Goal: Task Accomplishment & Management: Complete application form

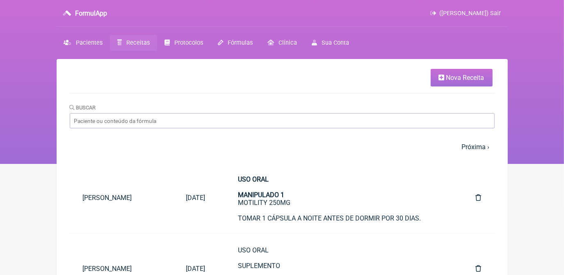
click at [441, 78] on icon at bounding box center [442, 77] width 6 height 7
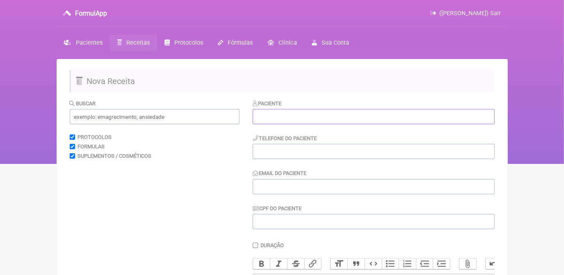
click at [263, 120] on input "text" at bounding box center [374, 116] width 242 height 15
paste input "[PERSON_NAME] Ecard [PERSON_NAME]"
type input "[PERSON_NAME] Ecard [PERSON_NAME]"
click at [276, 153] on input "tel" at bounding box center [374, 151] width 242 height 15
paste input "[PHONE_NUMBER]"
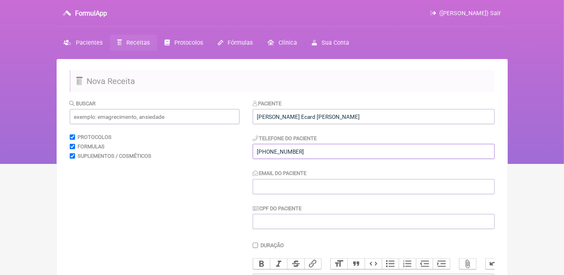
type input "[PHONE_NUMBER]"
drag, startPoint x: 265, startPoint y: 179, endPoint x: 244, endPoint y: 141, distance: 44.3
click at [265, 179] on input "Email do Paciente" at bounding box center [374, 186] width 242 height 15
paste input "[EMAIL_ADDRESS][DOMAIN_NAME]"
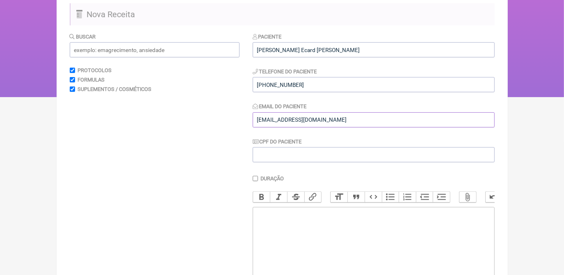
scroll to position [74, 0]
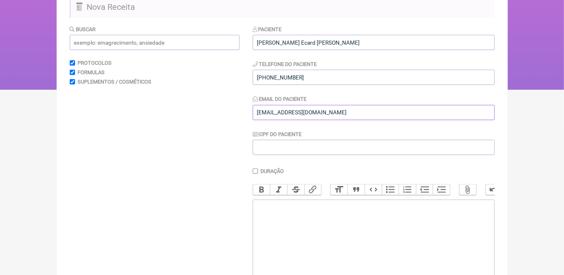
type input "marianaecard@hotmail.com"
click at [265, 235] on trix-editor at bounding box center [374, 249] width 242 height 98
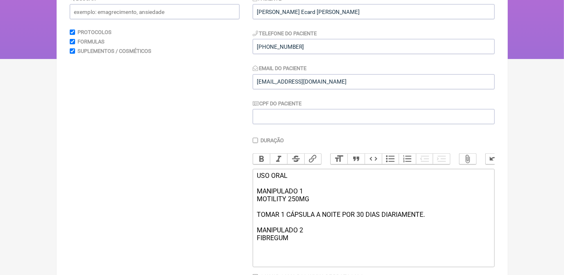
scroll to position [117, 0]
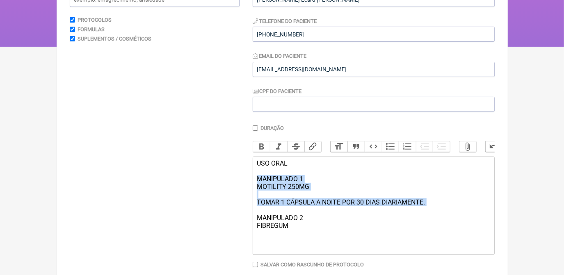
drag, startPoint x: 258, startPoint y: 183, endPoint x: 446, endPoint y: 215, distance: 191.0
click at [446, 215] on div "USO ORAL MANIPULADO 1 MOTILITY 250MG TOMAR 1 CÁPSULA A NOITE POR 30 DIAS DIARIA…" at bounding box center [373, 195] width 233 height 70
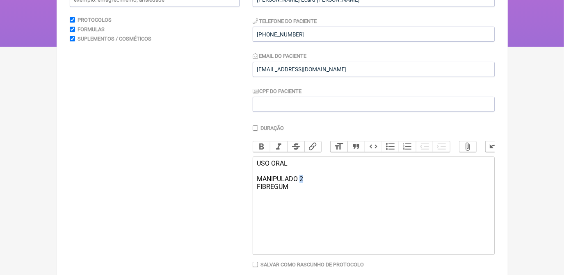
click at [301, 187] on div "USO ORAL MANIPULADO 2 FIBREGUM" at bounding box center [373, 175] width 233 height 31
click at [292, 191] on div "USO ORAL MANIPULADO 1 FIBREGUM" at bounding box center [373, 175] width 233 height 31
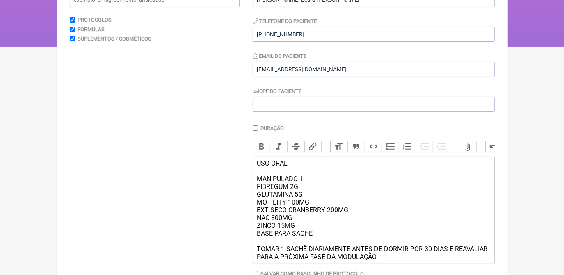
type trix-editor "<div>USO ORAL<br><br>MANIPULADO 1<br>FIBREGUM 2G<br>GLUTAMINA 5G<br>MOTILITY 10…"
drag, startPoint x: 255, startPoint y: 171, endPoint x: 307, endPoint y: 188, distance: 55.4
click at [307, 188] on trix-editor "USO ORAL MANIPULADO 1 FIBREGUM 2G GLUTAMINA 5G MOTILITY 100MG EXT SECO CRANBERR…" at bounding box center [374, 210] width 242 height 107
click at [263, 147] on button "Bold" at bounding box center [261, 147] width 17 height 11
click at [369, 199] on div "USO ORAL MANIPULADO 1 FIBREGUM 2G GLUTAMINA 5G MOTILITY 100MG EXT SECO CRANBERR…" at bounding box center [373, 210] width 233 height 101
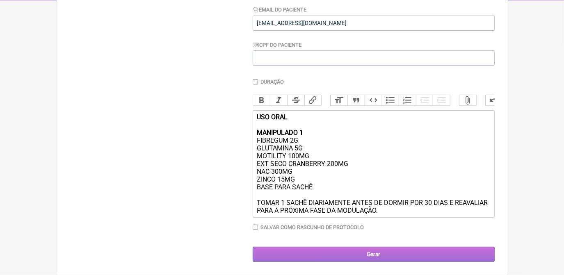
scroll to position [173, 0]
click at [388, 254] on input "Gerar" at bounding box center [374, 254] width 242 height 15
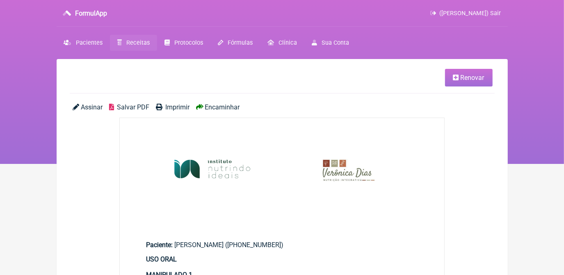
click at [116, 107] on link "Salvar PDF" at bounding box center [129, 107] width 40 height 8
